Goal: Task Accomplishment & Management: Use online tool/utility

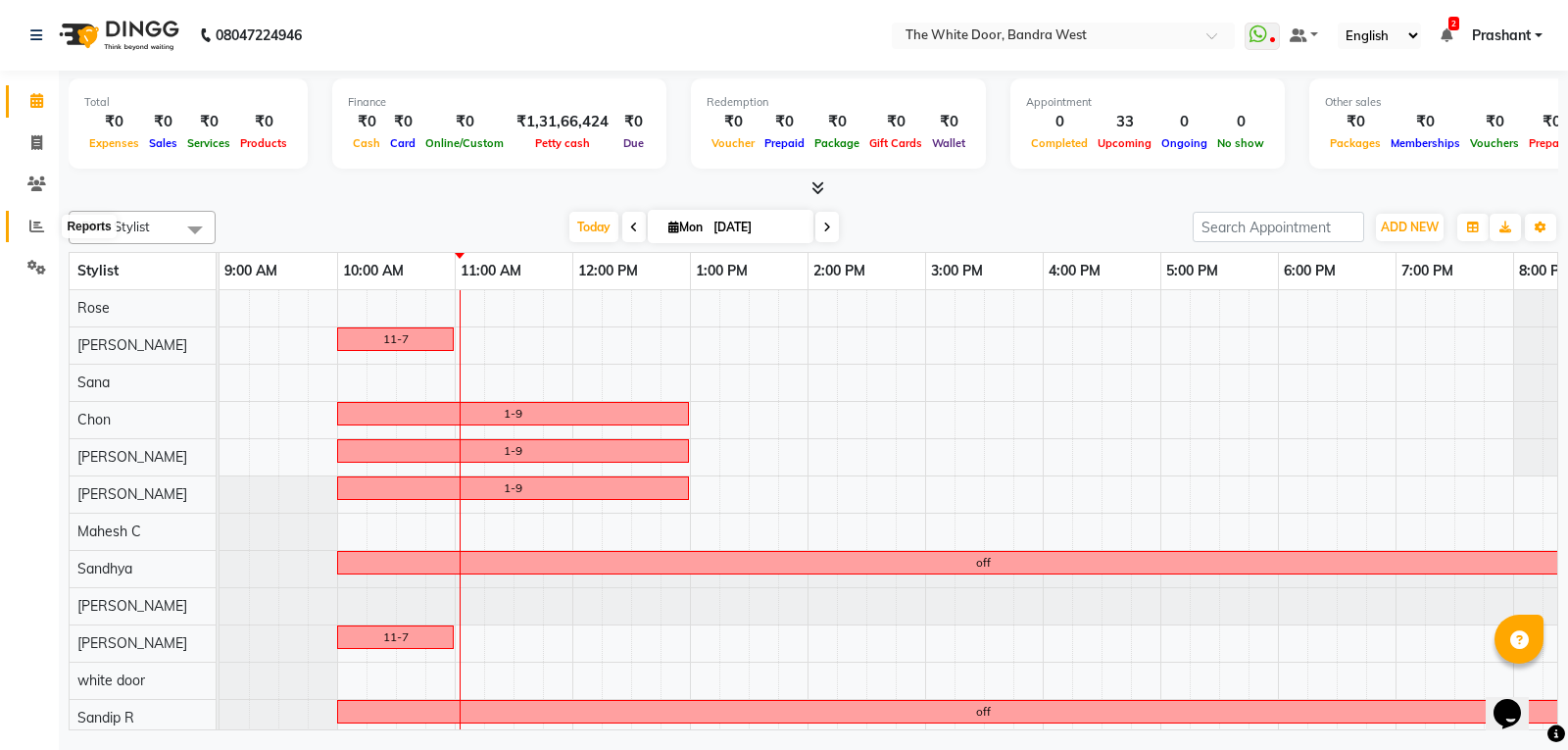
click at [35, 221] on icon at bounding box center [36, 225] width 15 height 15
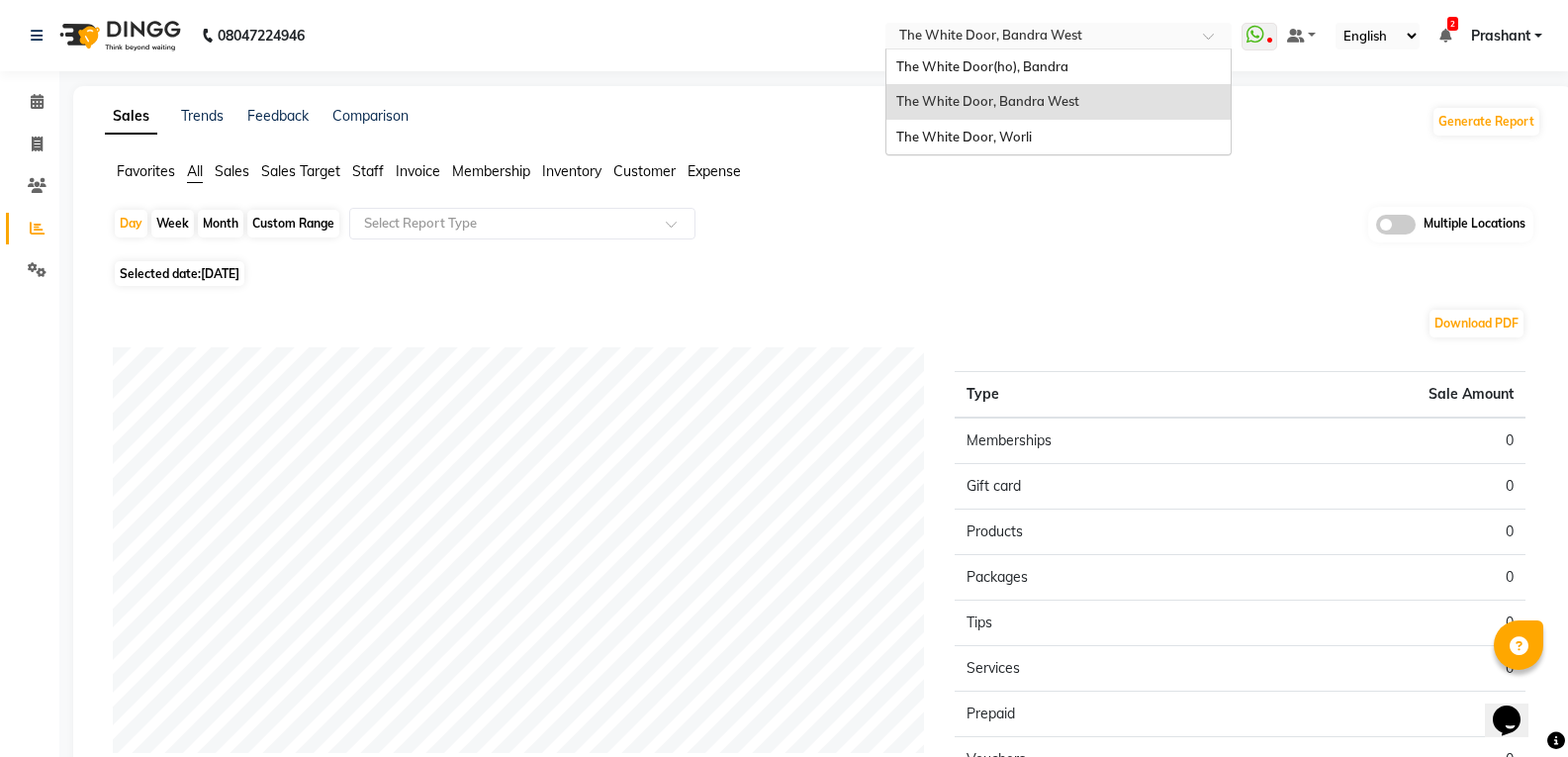
click at [936, 35] on input "text" at bounding box center [1039, 38] width 287 height 20
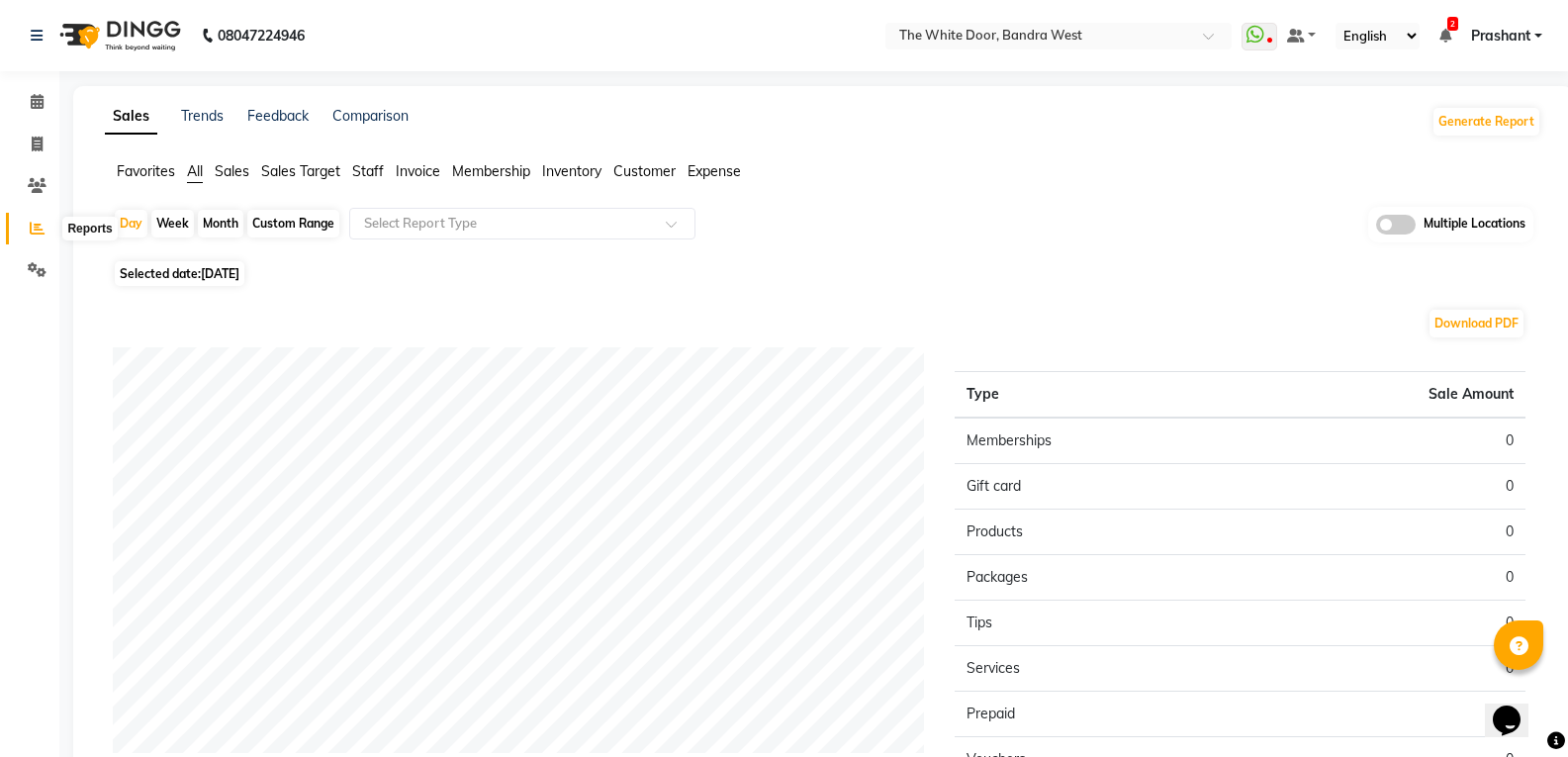
click at [39, 221] on icon at bounding box center [37, 227] width 15 height 15
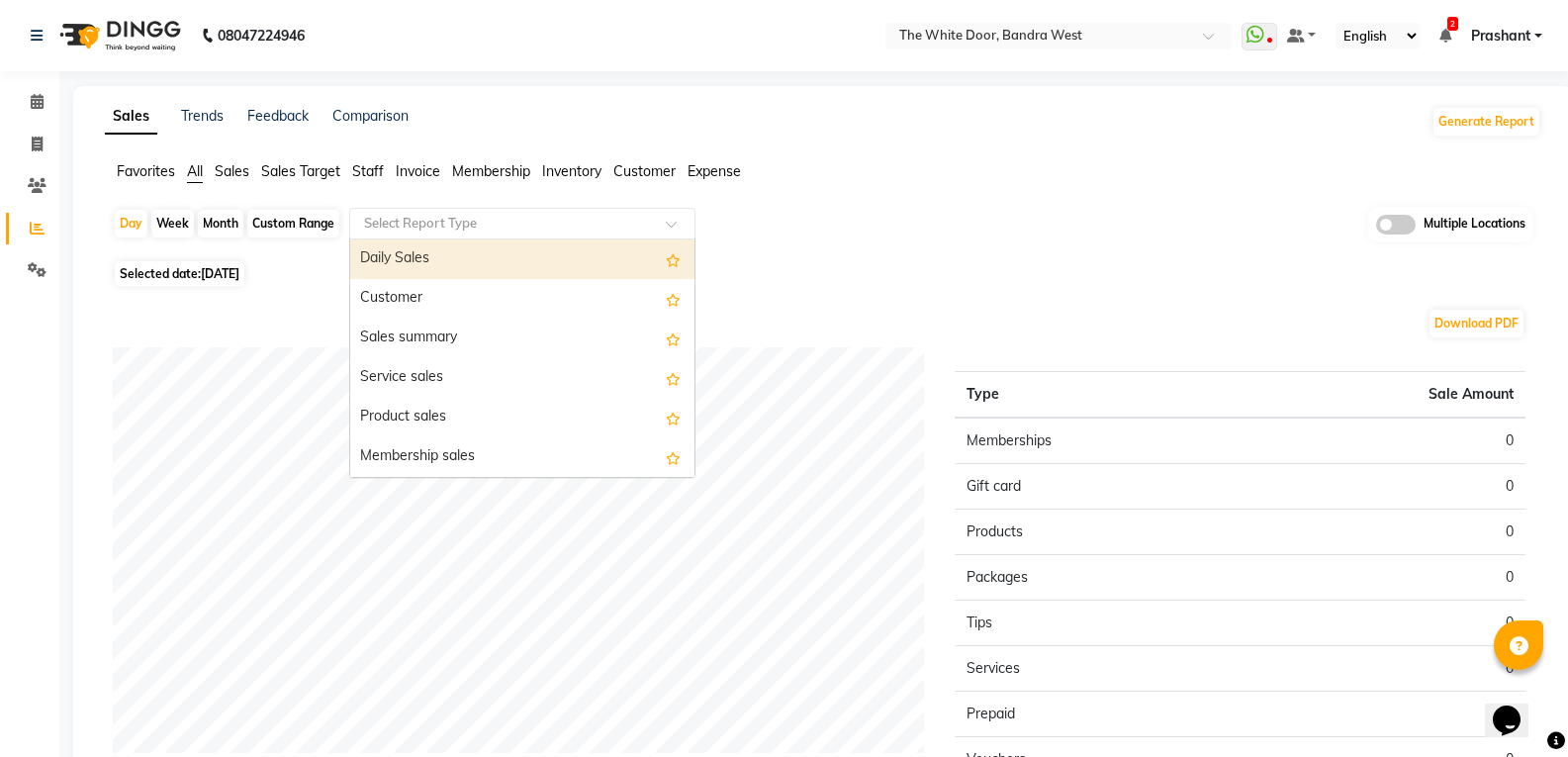
click at [418, 223] on input "text" at bounding box center [502, 224] width 285 height 20
click at [201, 220] on div "Month" at bounding box center [220, 224] width 46 height 28
select select "9"
select select "2025"
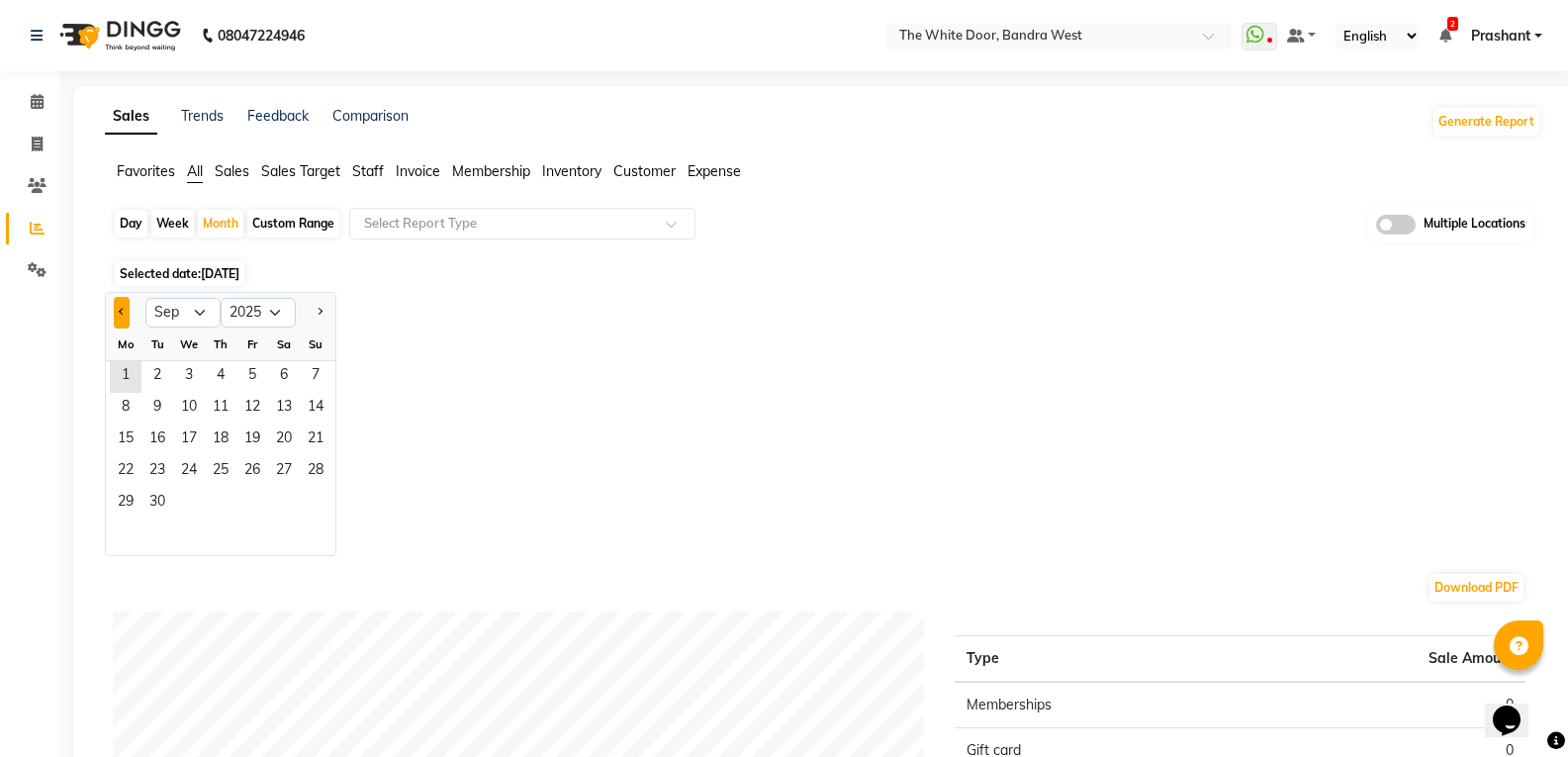
click at [121, 314] on span "Previous month" at bounding box center [122, 311] width 7 height 7
select select "8"
click at [241, 379] on span "1" at bounding box center [252, 378] width 32 height 32
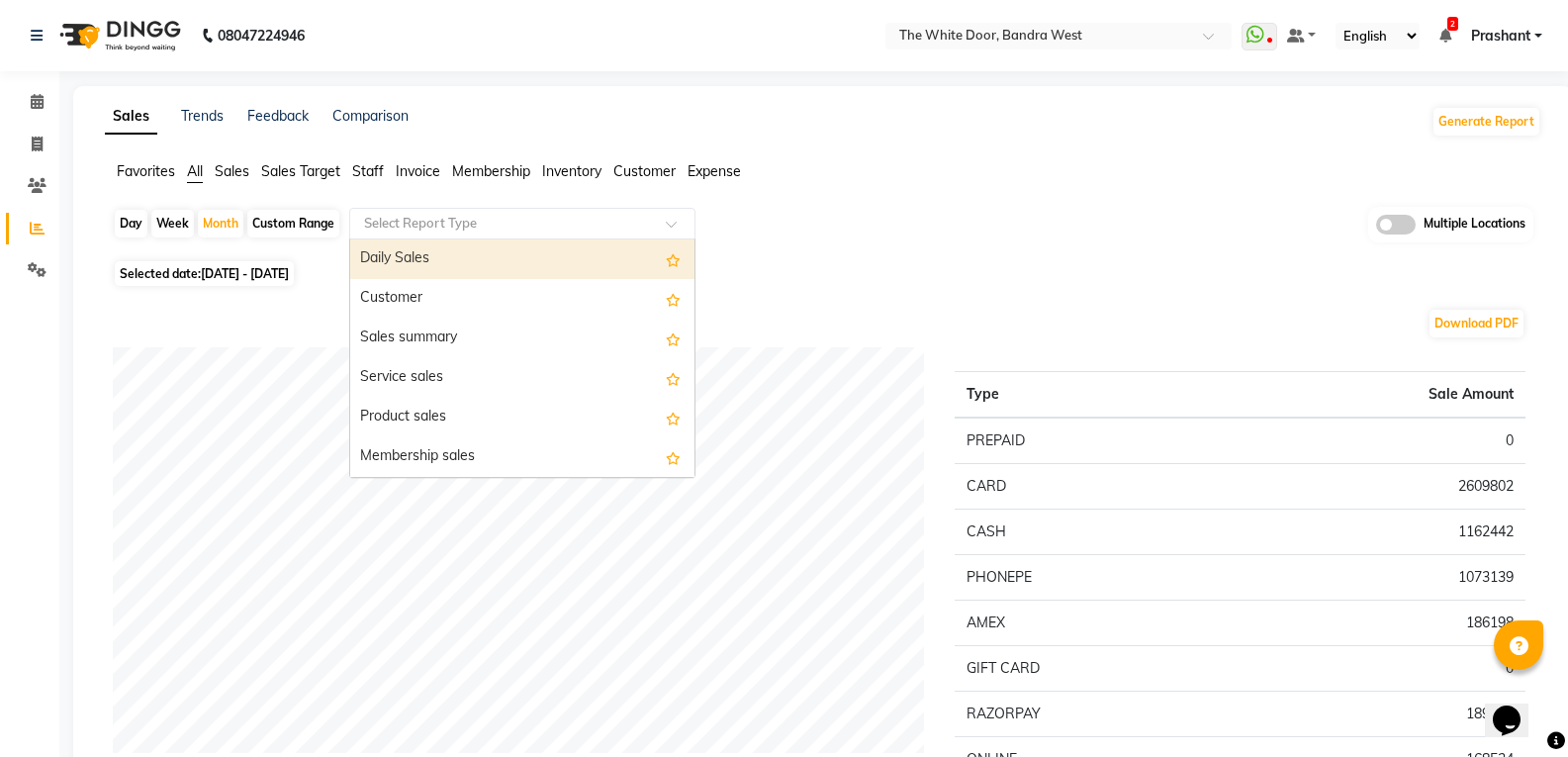
click at [526, 226] on input "text" at bounding box center [502, 224] width 285 height 20
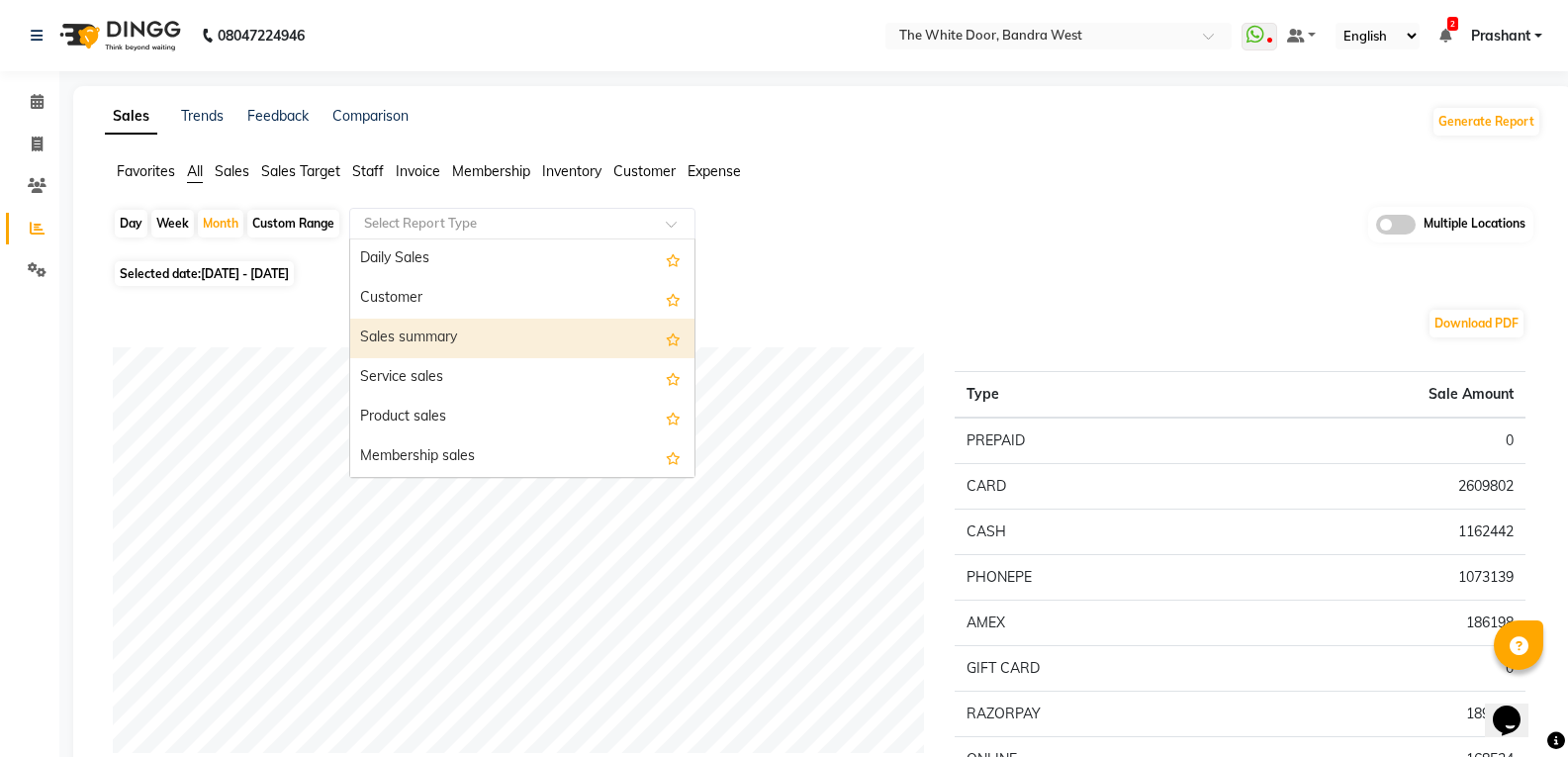
click at [458, 344] on div "Sales summary" at bounding box center [522, 339] width 345 height 40
select select "full_report"
select select "csv"
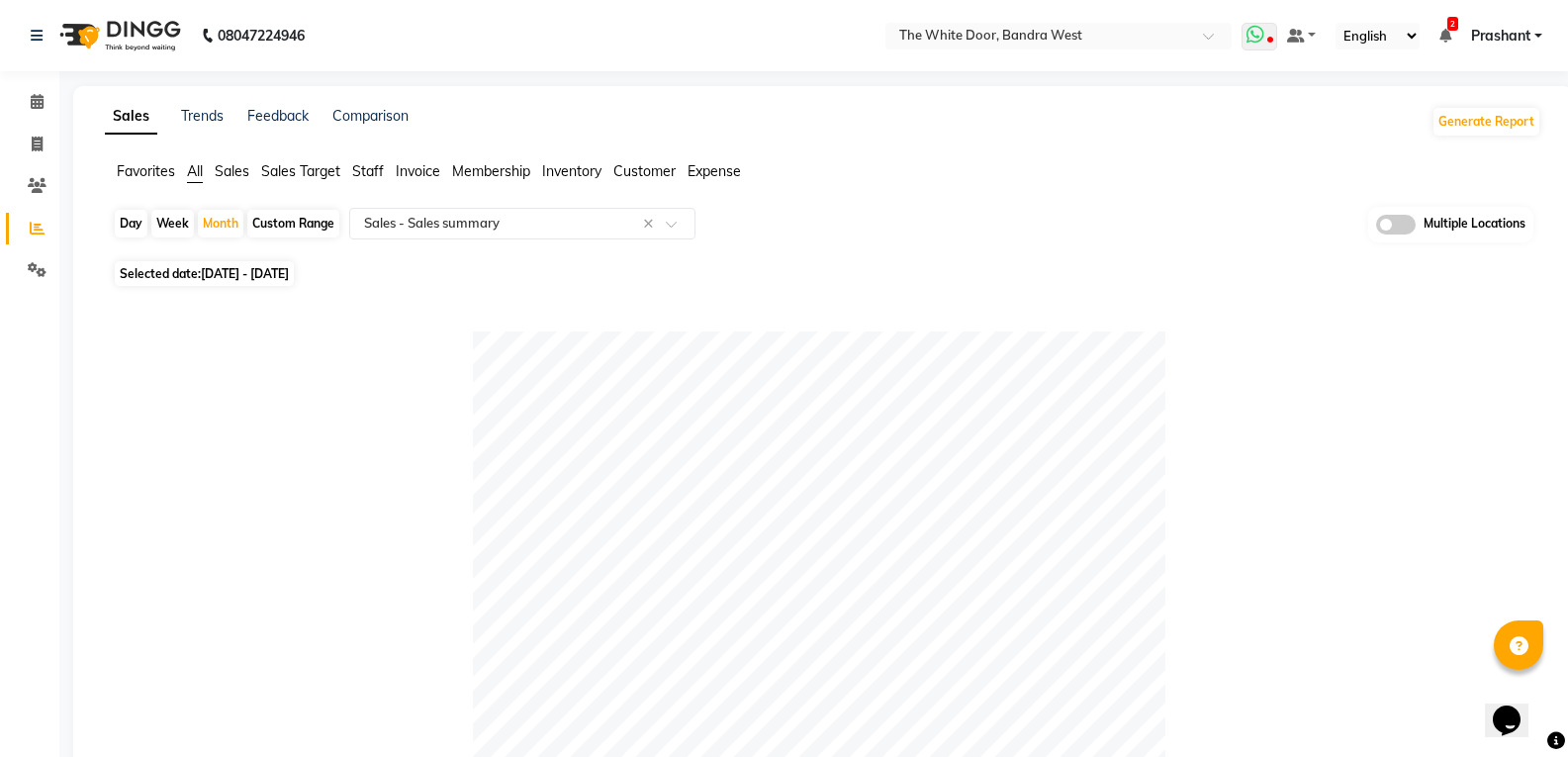
click at [1269, 37] on icon at bounding box center [1269, 42] width 6 height 10
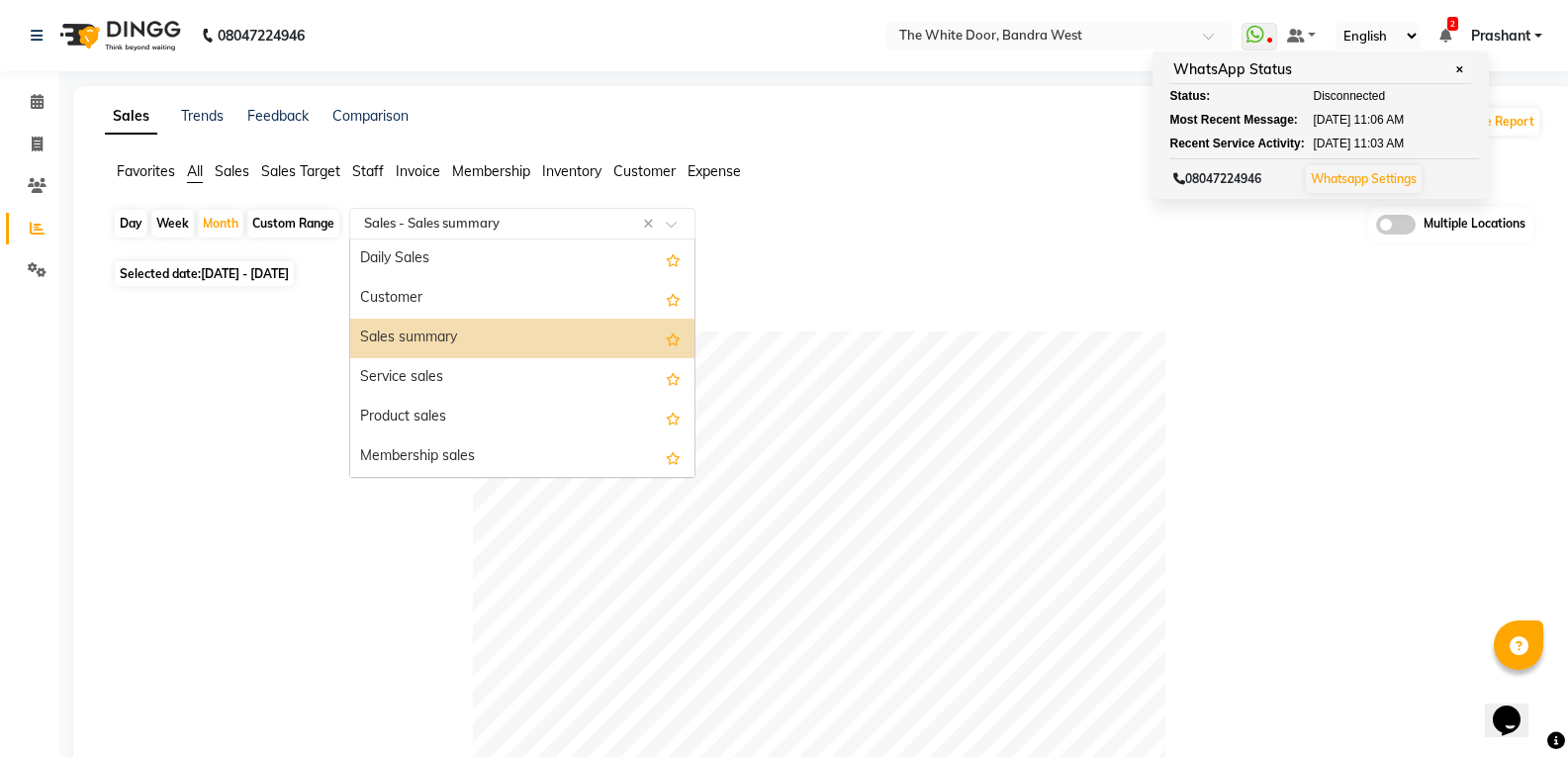
click at [426, 227] on input "text" at bounding box center [502, 224] width 285 height 20
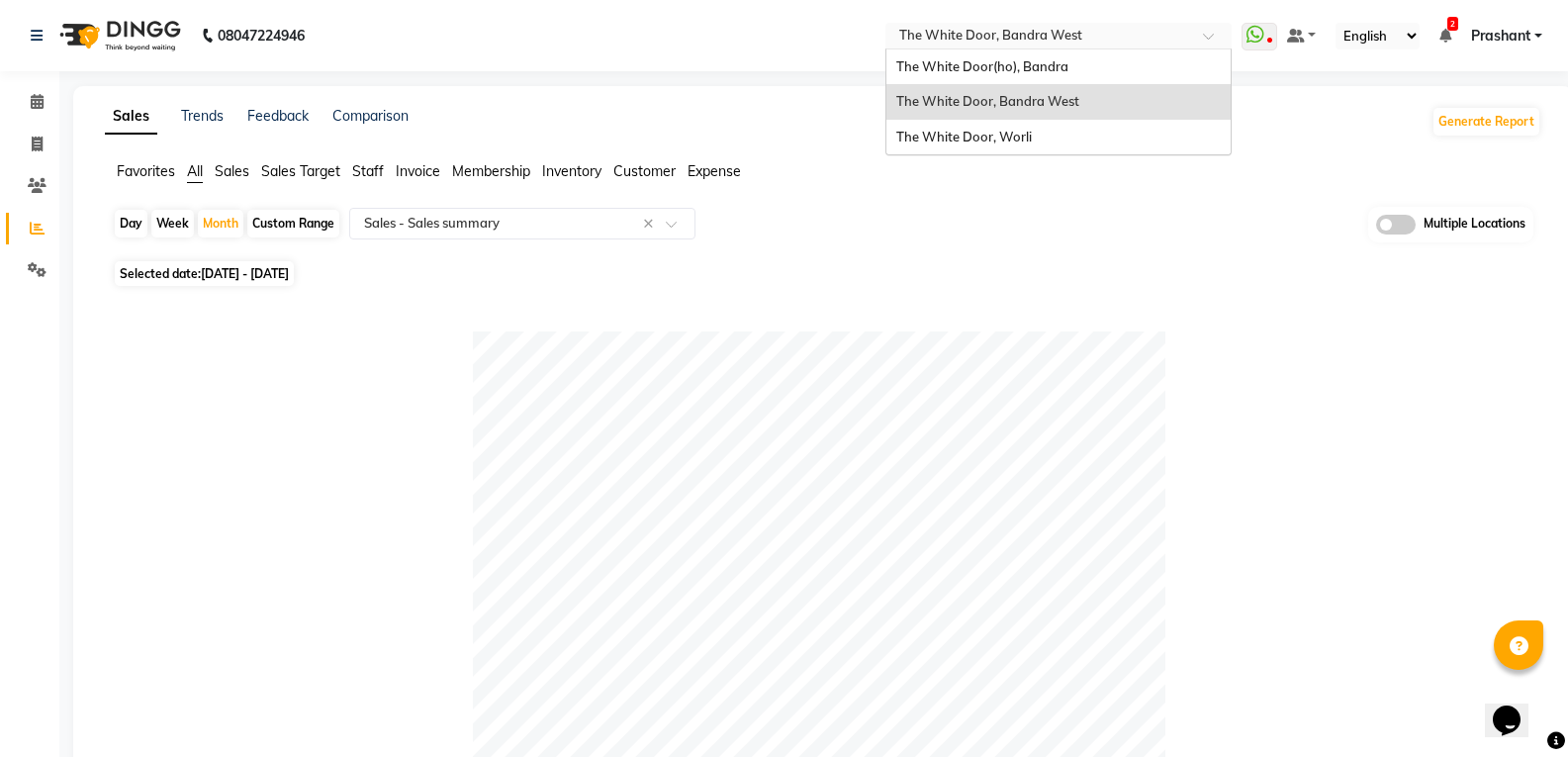
click at [975, 42] on input "text" at bounding box center [1039, 38] width 287 height 20
click at [988, 145] on div "The White Door, Worli" at bounding box center [1059, 138] width 345 height 36
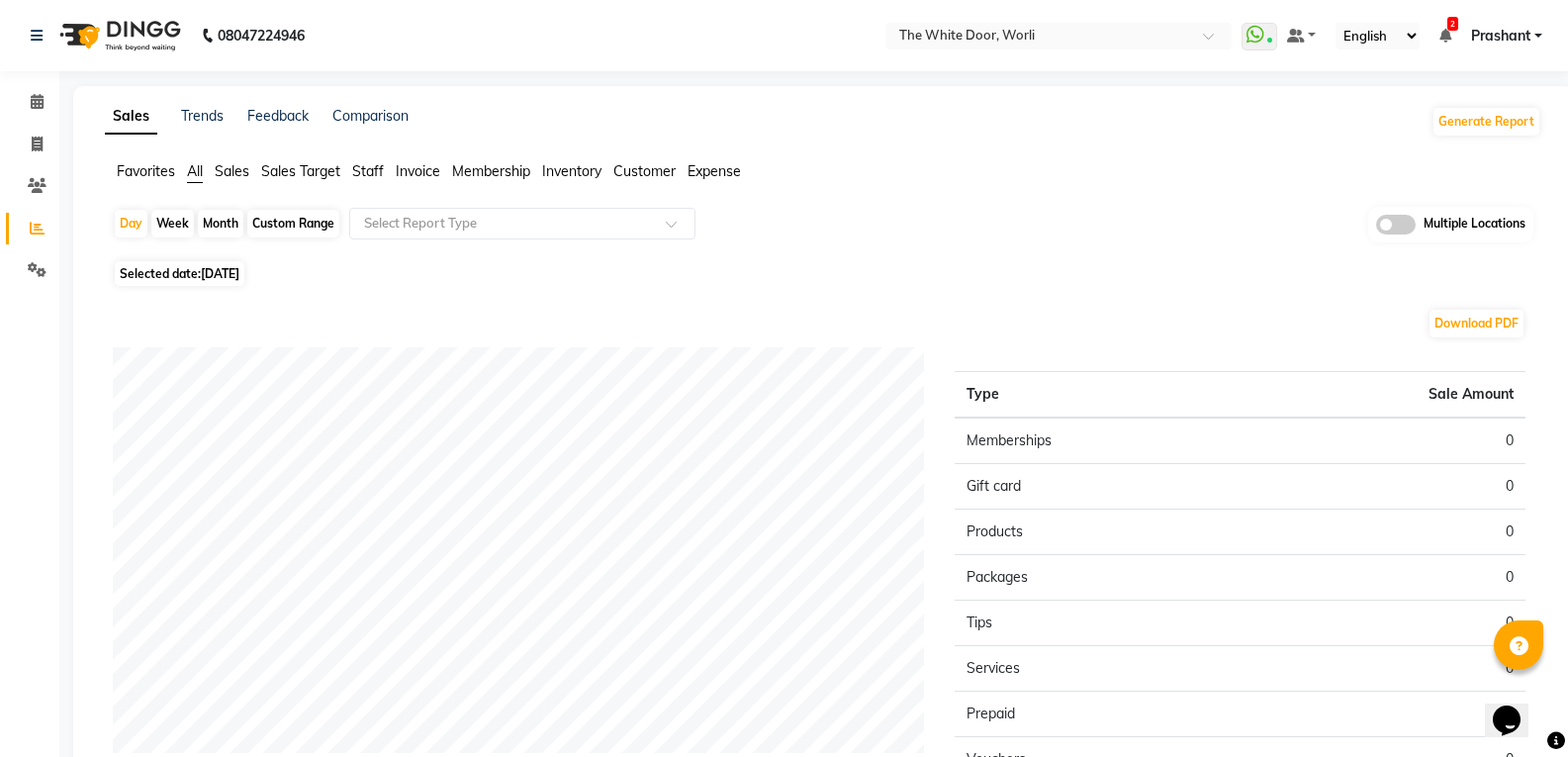
click at [203, 241] on div "Day Week Month Custom Range Select Report Type Multiple Locations" at bounding box center [823, 230] width 1421 height 49
click at [210, 227] on div "Month" at bounding box center [220, 224] width 46 height 28
select select "9"
select select "2025"
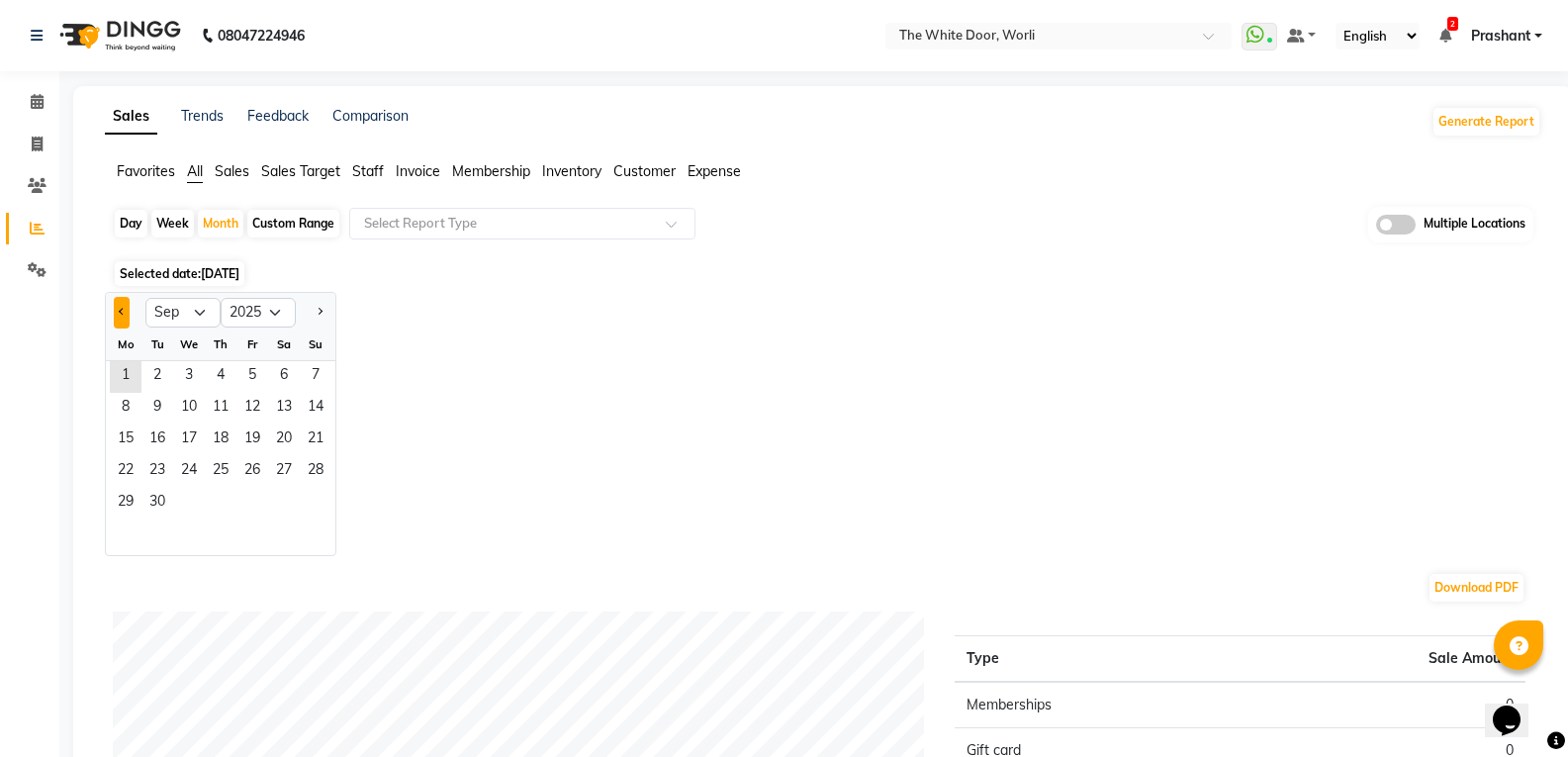
click at [123, 306] on button "Previous month" at bounding box center [122, 313] width 16 height 32
select select "8"
click at [254, 373] on span "1" at bounding box center [252, 378] width 32 height 32
click at [408, 228] on input "text" at bounding box center [502, 224] width 285 height 20
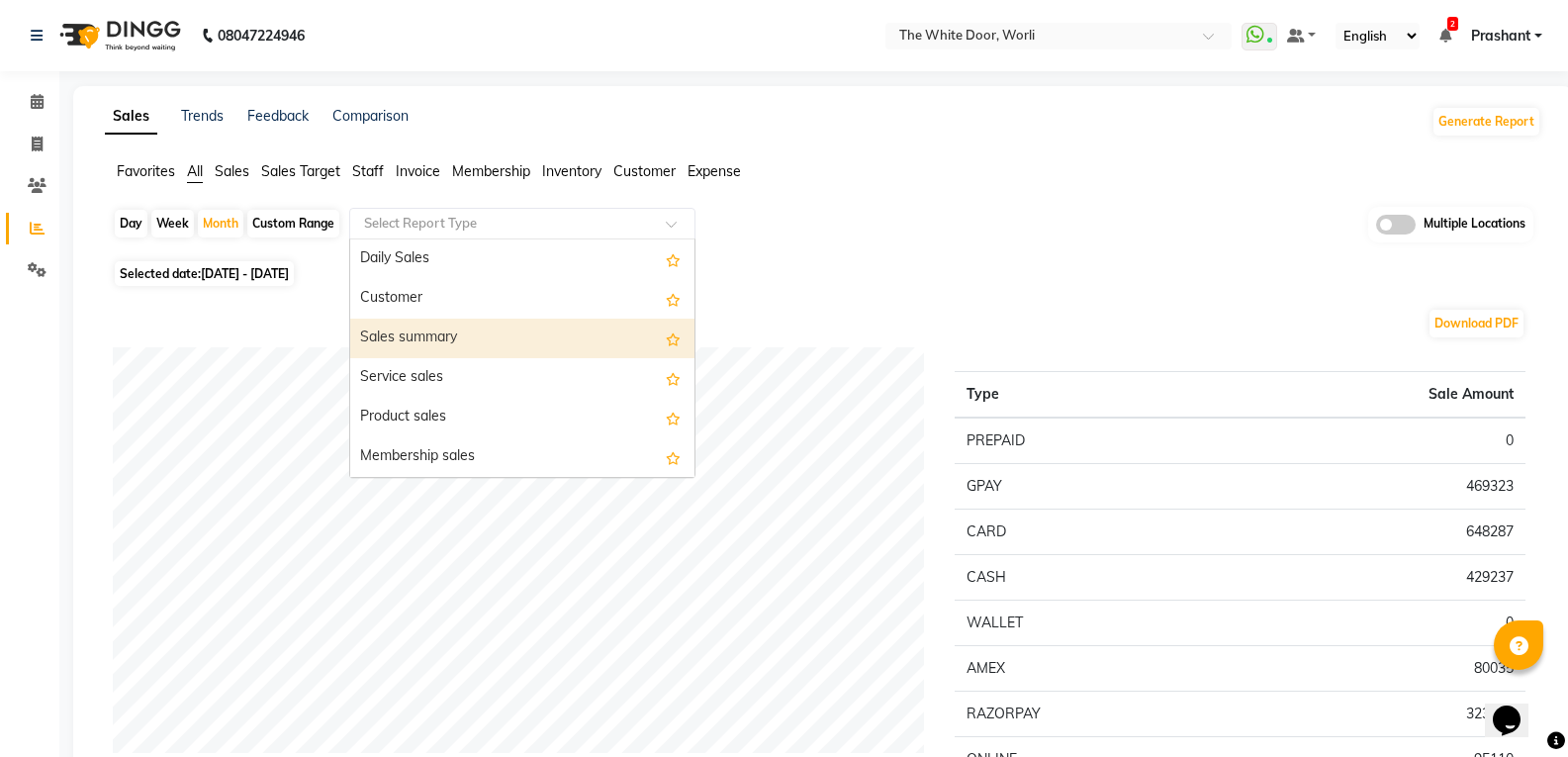
click at [414, 336] on div "Sales summary" at bounding box center [522, 339] width 345 height 40
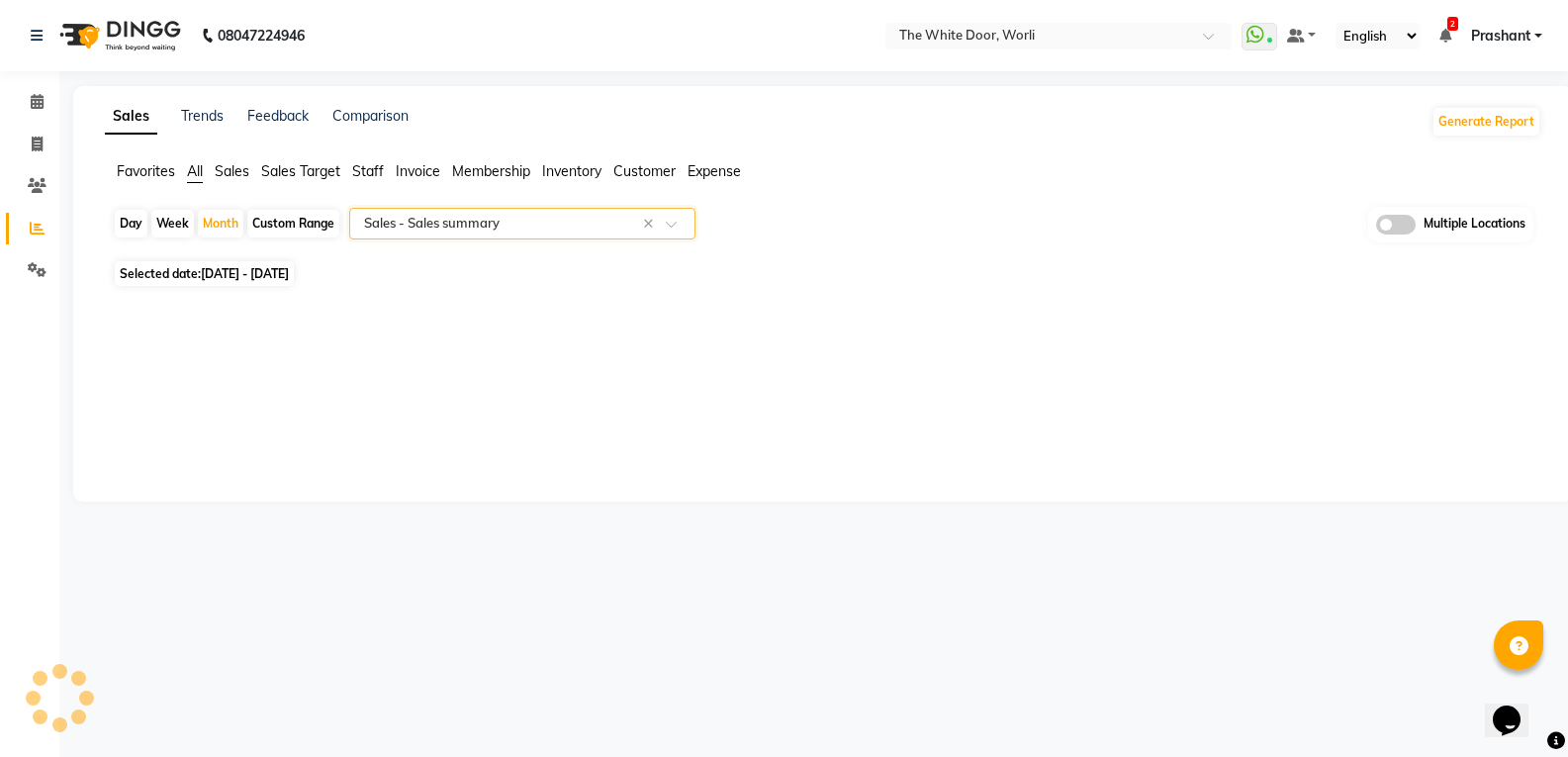
select select "full_report"
select select "csv"
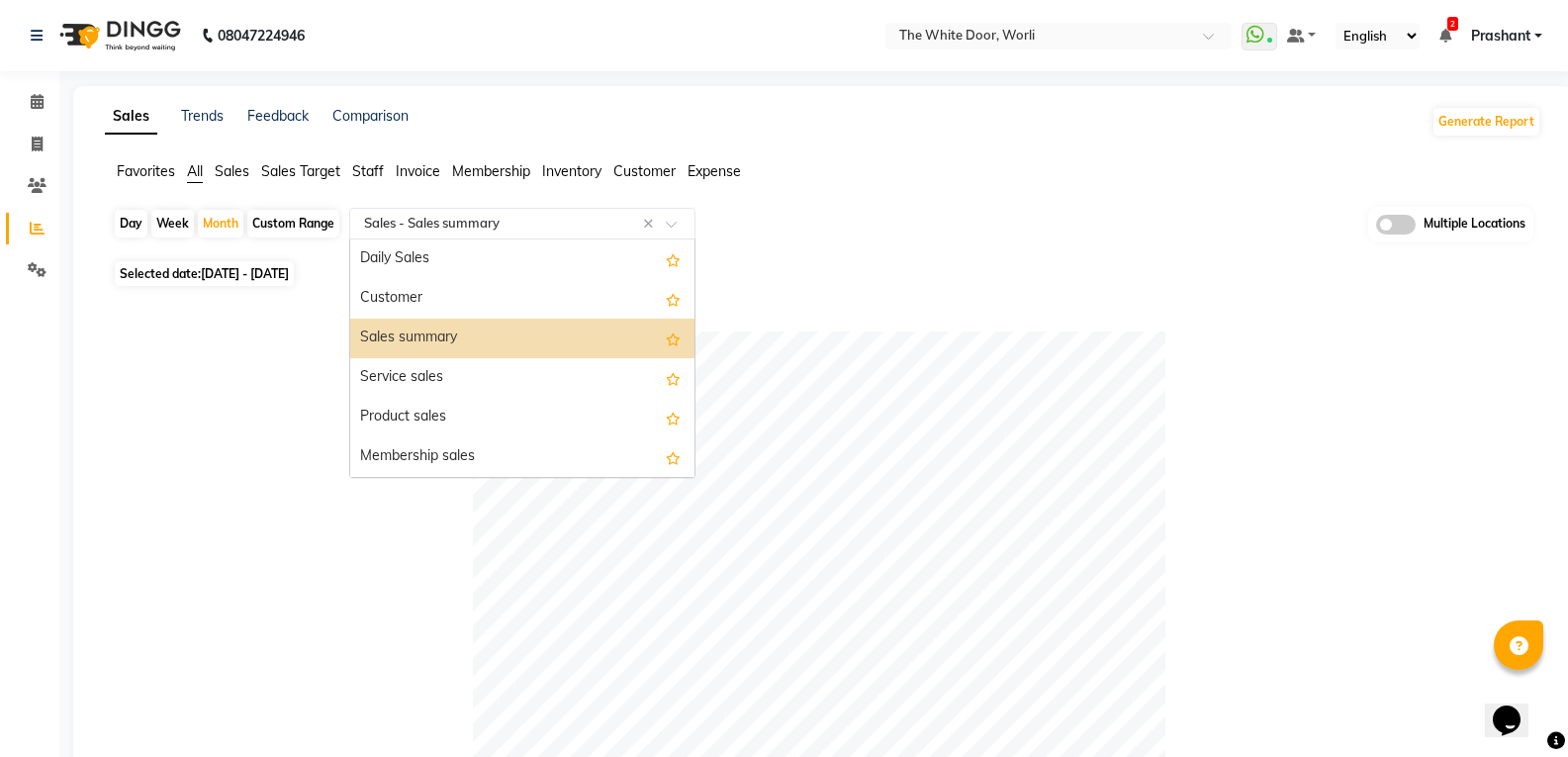
click at [446, 218] on input "text" at bounding box center [502, 224] width 285 height 20
drag, startPoint x: 393, startPoint y: 337, endPoint x: 248, endPoint y: 261, distance: 163.7
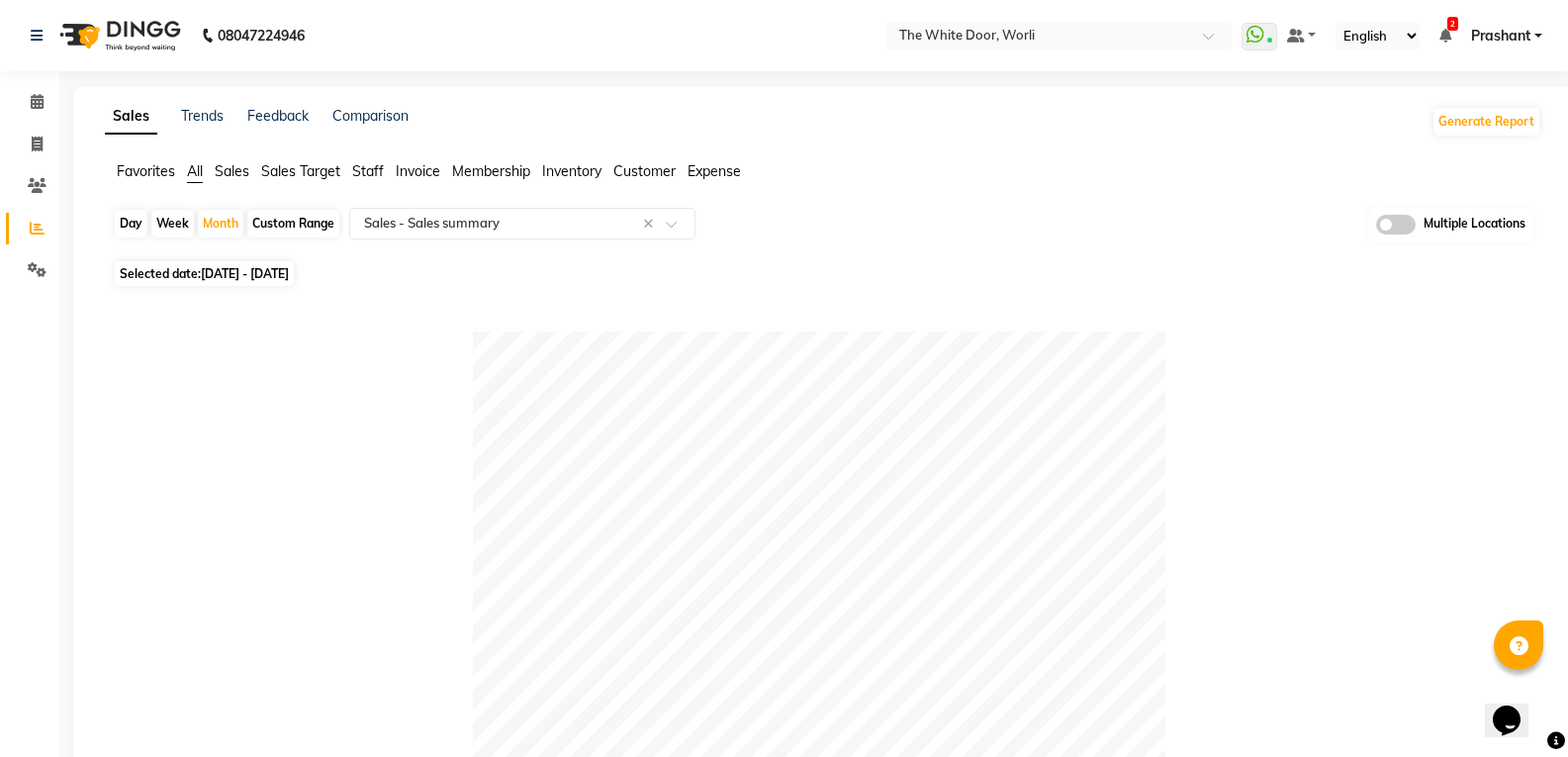
click at [376, 174] on span "Staff" at bounding box center [368, 171] width 32 height 18
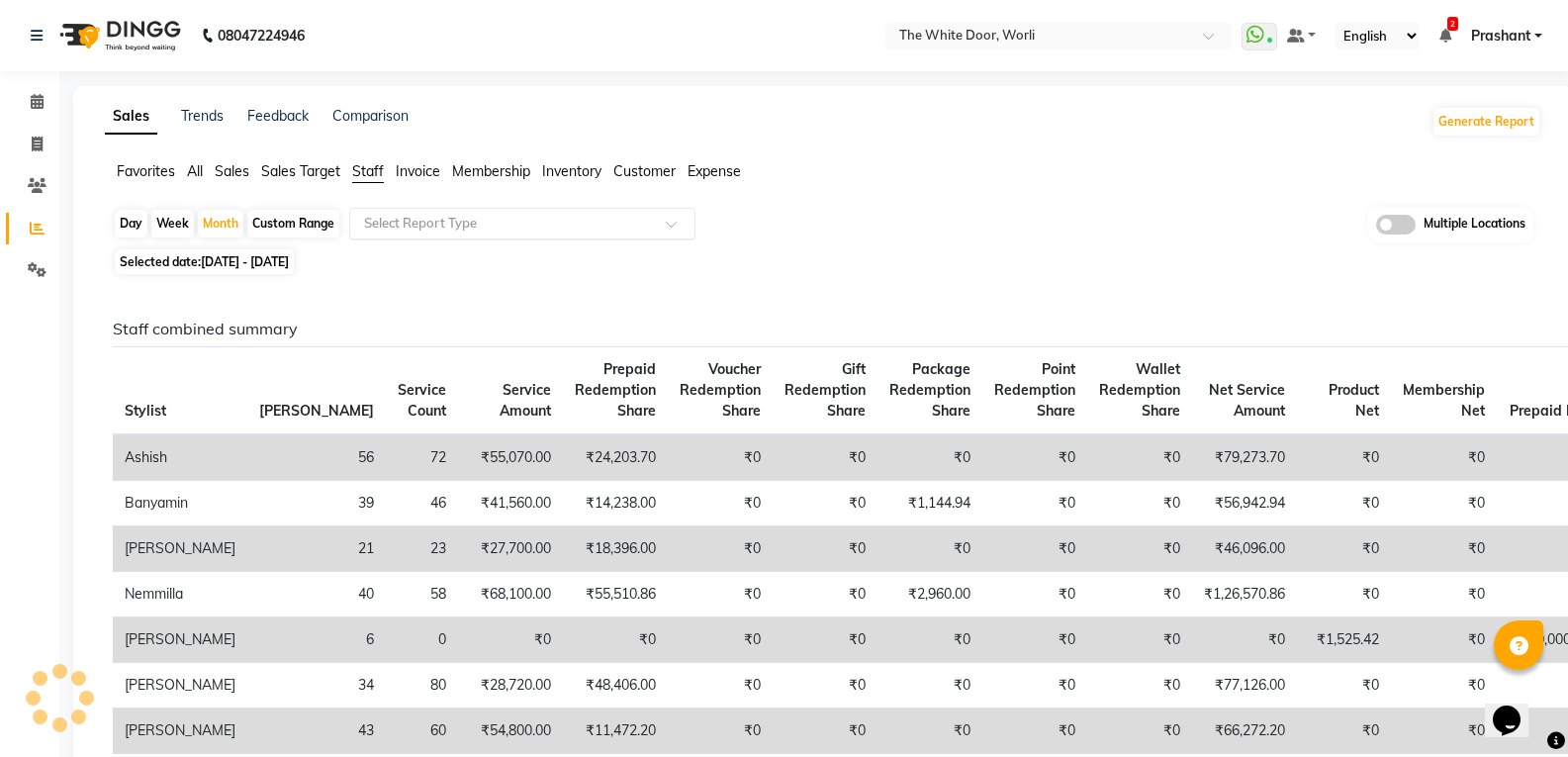
click at [400, 226] on input "text" at bounding box center [502, 224] width 285 height 20
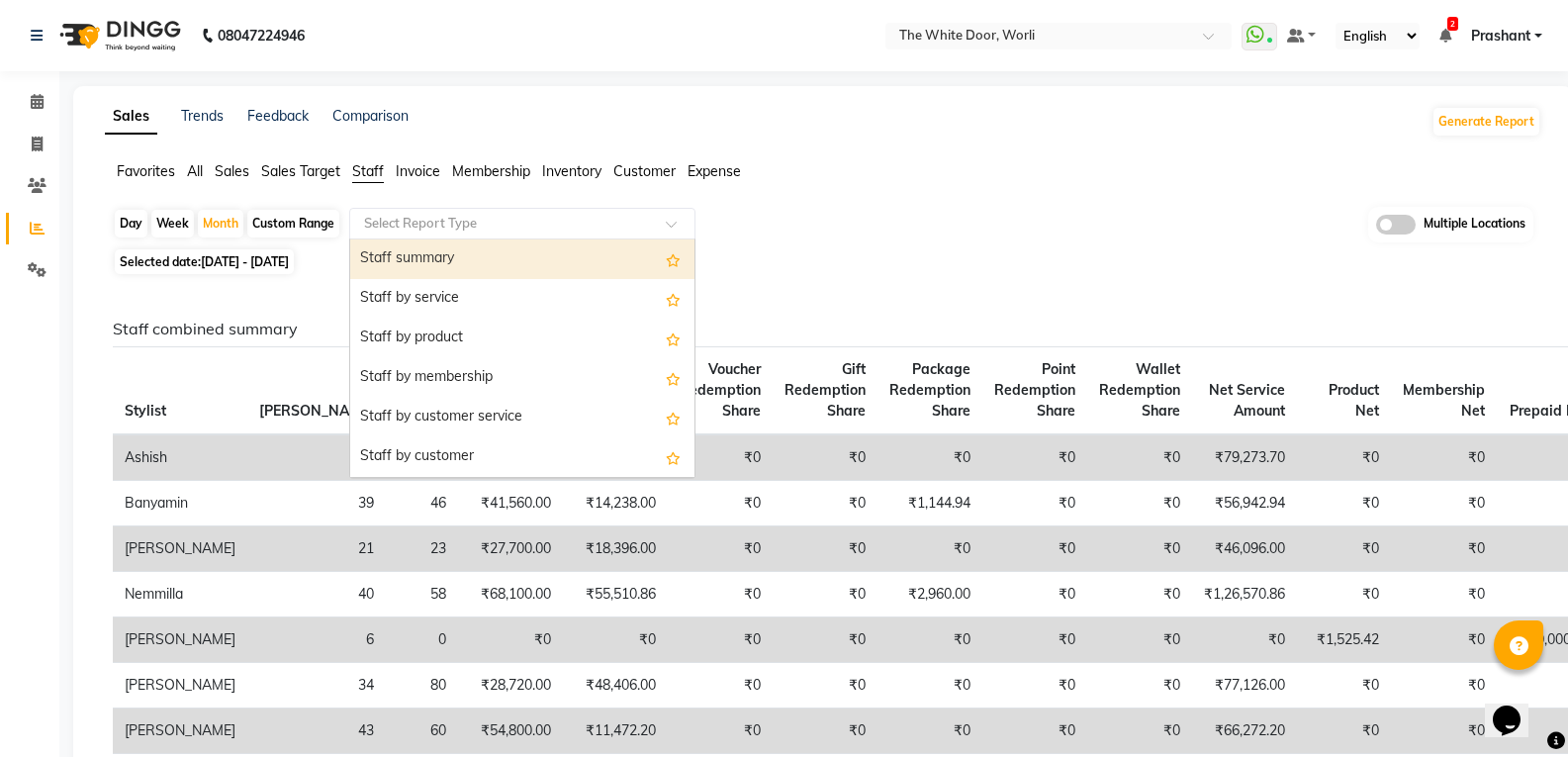
click at [404, 265] on div "Staff summary" at bounding box center [522, 259] width 345 height 40
select select "full_report"
select select "csv"
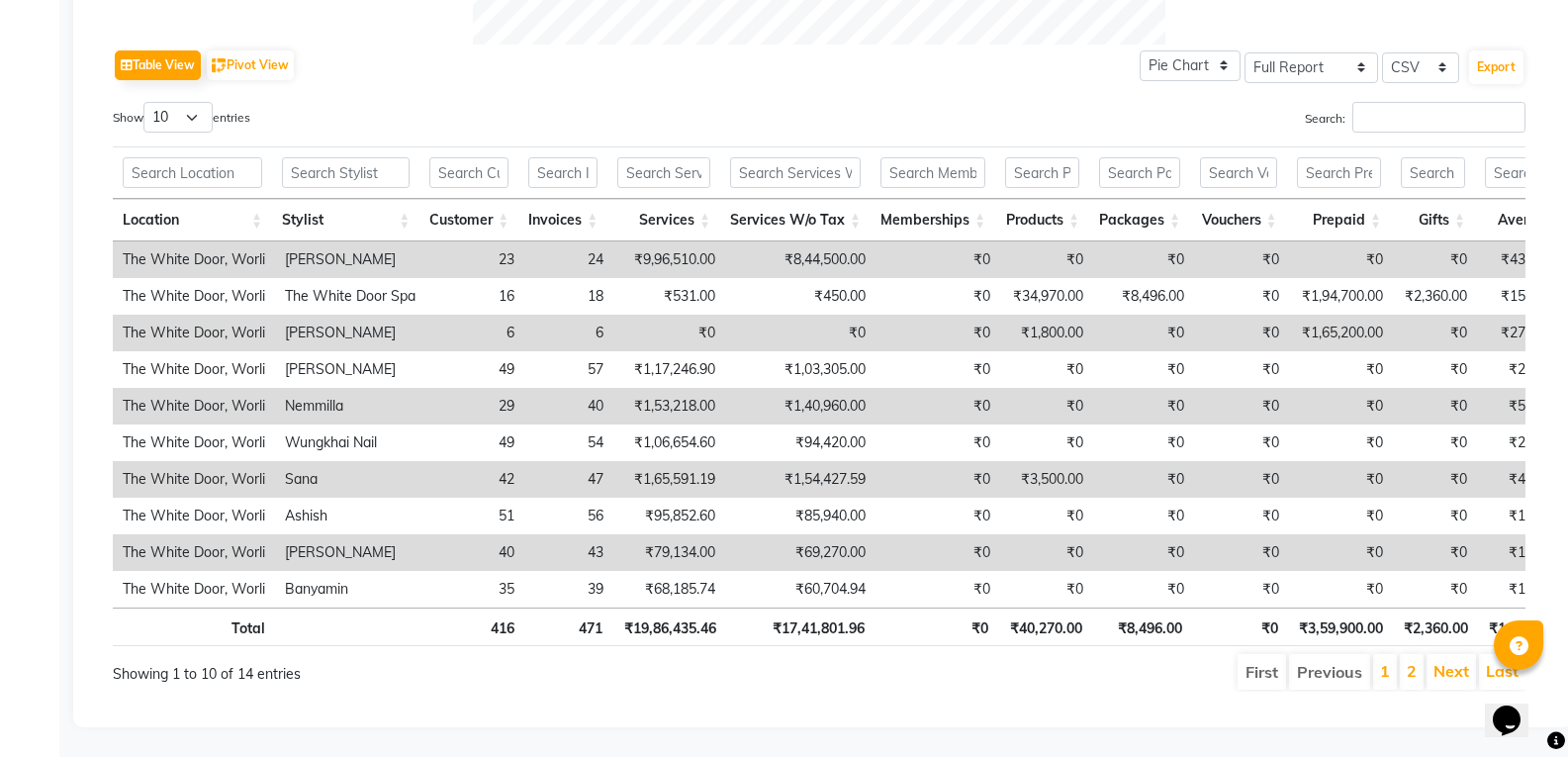
scroll to position [997, 0]
click at [324, 199] on th "Stylist" at bounding box center [346, 220] width 147 height 43
